Goal: Information Seeking & Learning: Learn about a topic

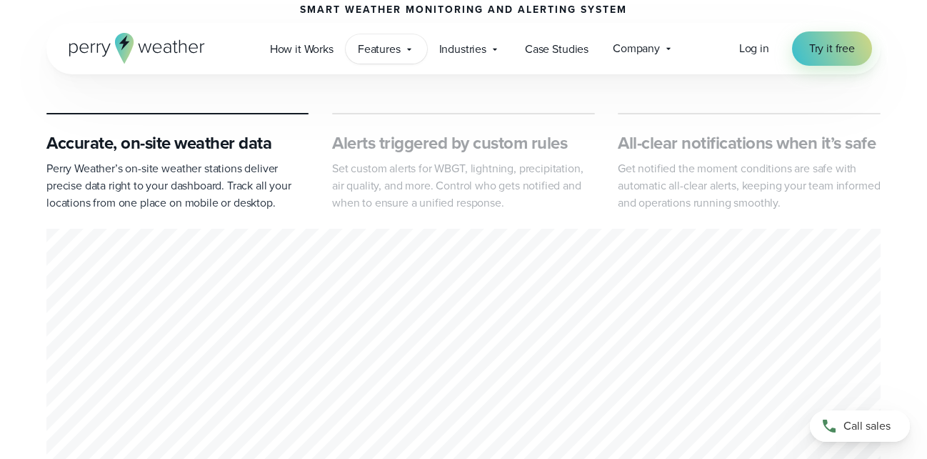
scroll to position [625, 0]
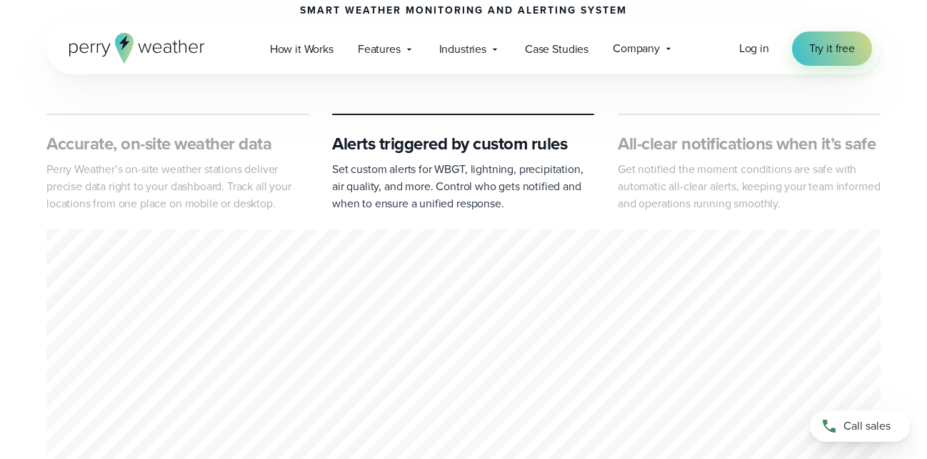
click at [206, 140] on h3 "Accurate, on-site weather data" at bounding box center [177, 143] width 263 height 23
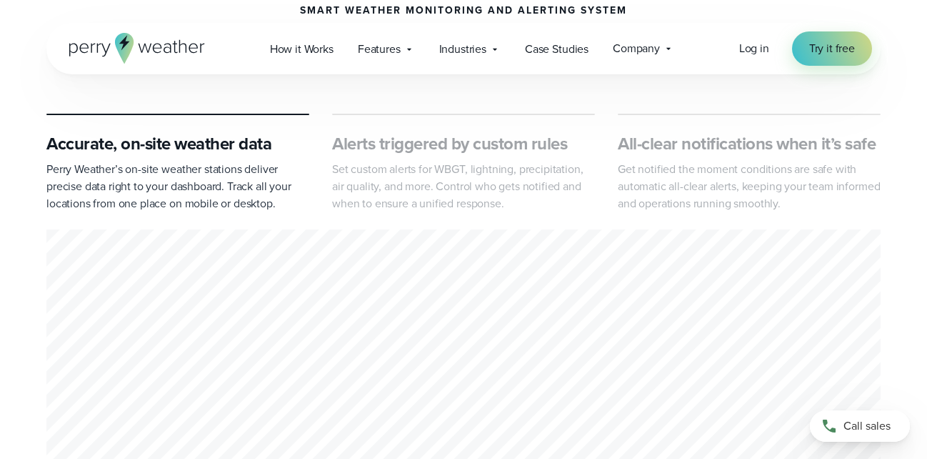
click at [404, 150] on h3 "Alerts triggered by custom rules" at bounding box center [463, 143] width 263 height 23
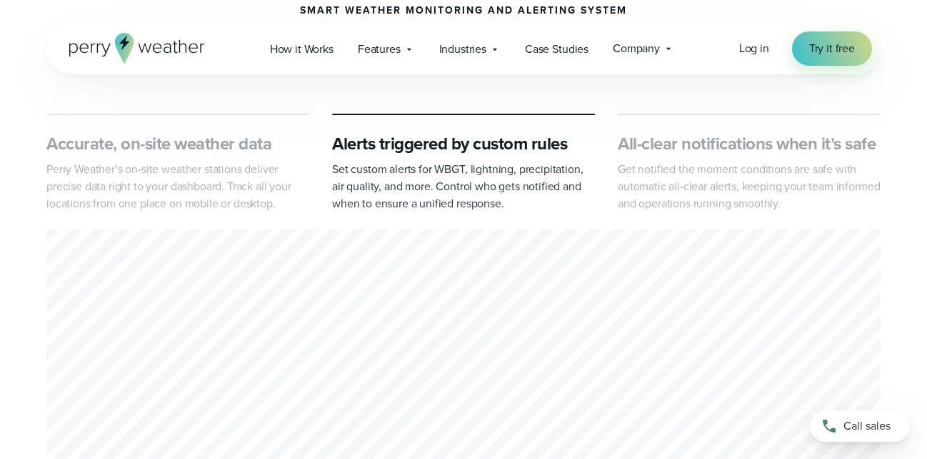
click at [664, 149] on h3 "All-clear notifications when it’s safe" at bounding box center [749, 143] width 263 height 23
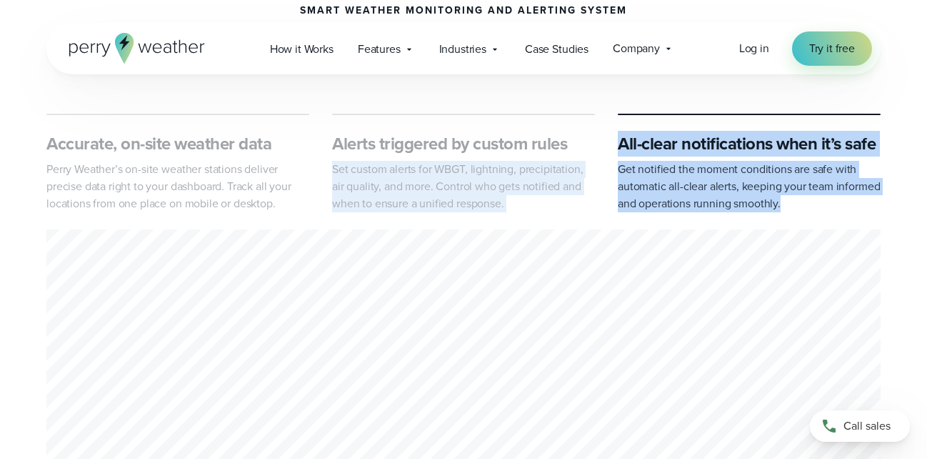
drag, startPoint x: 787, startPoint y: 205, endPoint x: 606, endPoint y: 134, distance: 195.0
click at [606, 134] on div "Accurate, on-site weather data Perry Weather’s on-site weather stations deliver…" at bounding box center [463, 163] width 834 height 99
copy div "Set custom alerts for WBGT, lightning, precipitation, air quality, and more. Co…"
click at [444, 216] on div "Accurate, on-site weather data Perry Weather’s on-site weather stations deliver…" at bounding box center [463, 317] width 834 height 406
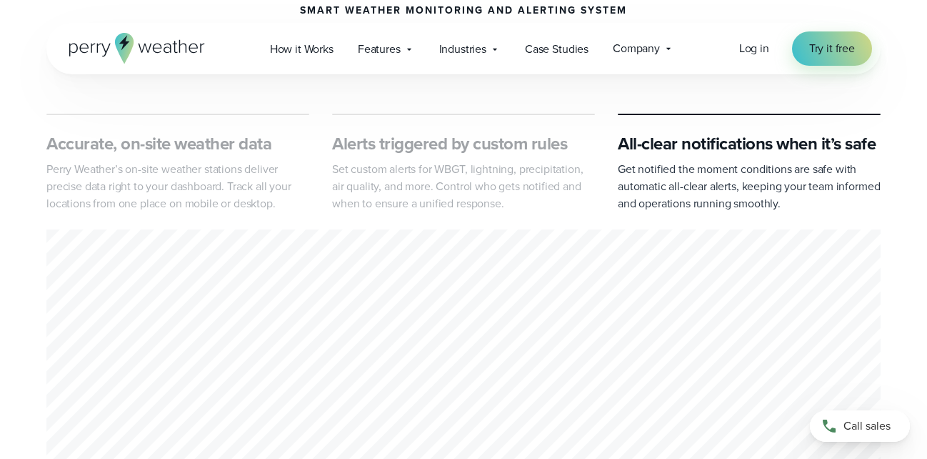
click at [517, 234] on div "3 of 3" at bounding box center [463, 374] width 834 height 291
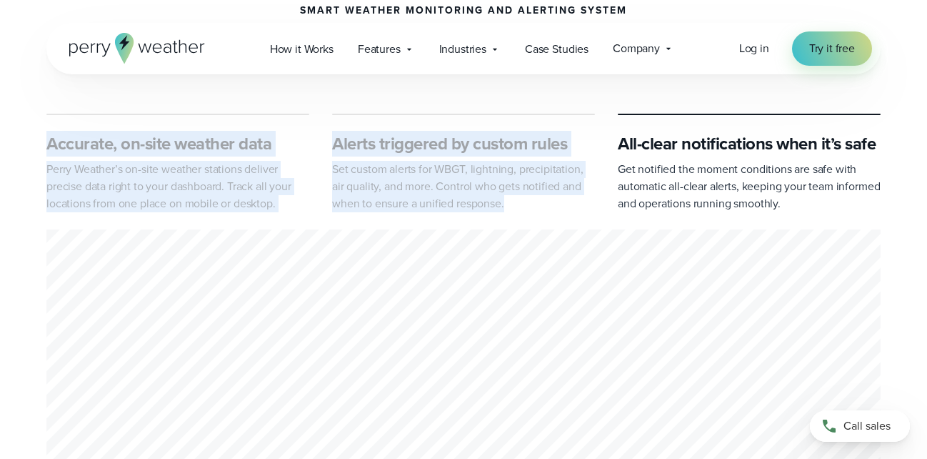
drag, startPoint x: 514, startPoint y: 200, endPoint x: 39, endPoint y: 144, distance: 478.3
click at [39, 144] on div "Accurate, on-site weather data Perry Weather’s on-site weather stations deliver…" at bounding box center [463, 317] width 927 height 406
copy div "Accurate, on-site weather data Perry Weather’s on-site weather stations deliver…"
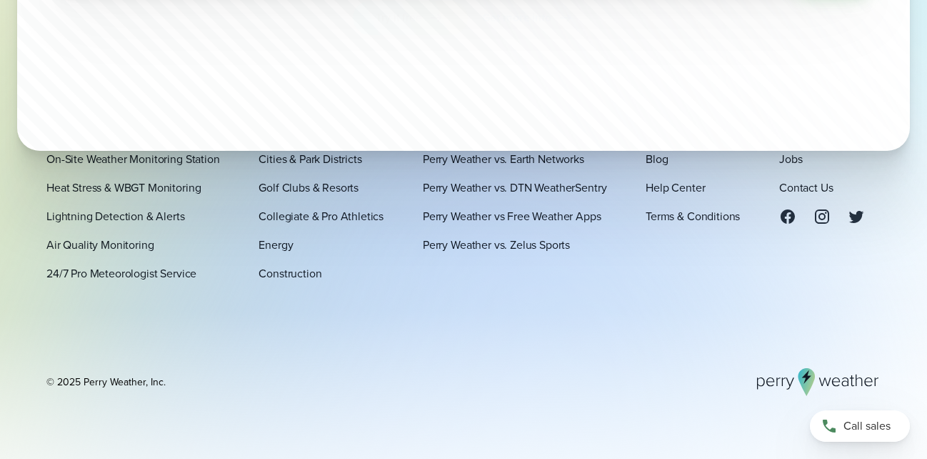
scroll to position [4684, 0]
